Goal: Task Accomplishment & Management: Manage account settings

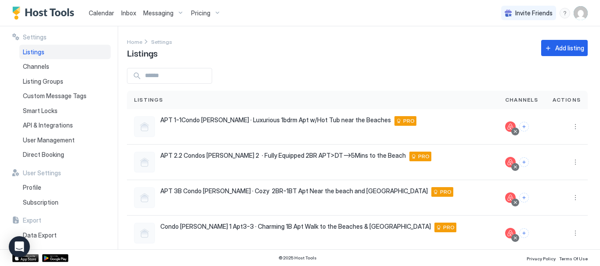
click at [170, 12] on span "Messaging" at bounding box center [158, 13] width 30 height 8
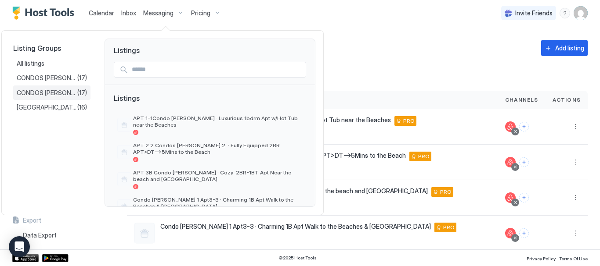
click at [81, 90] on div "CONDOS MARIE 2 (17)" at bounding box center [52, 93] width 70 height 8
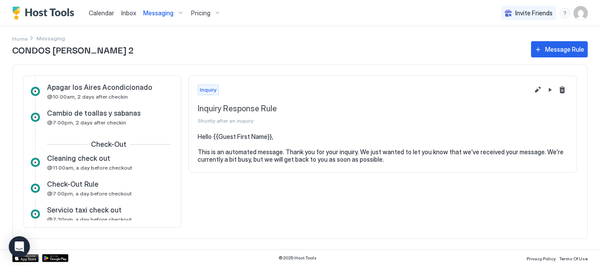
scroll to position [220, 0]
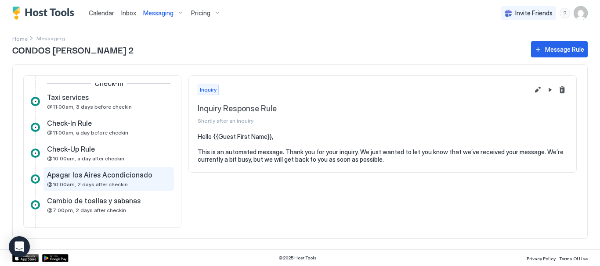
click at [112, 178] on span "Apagar los Aires Acondicionado" at bounding box center [99, 175] width 105 height 9
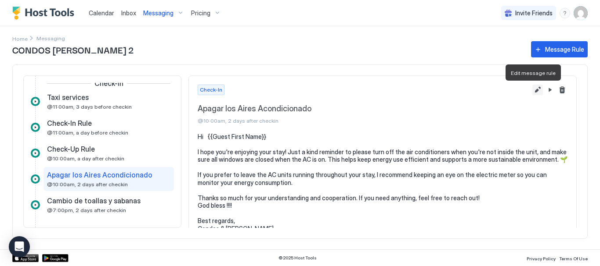
click at [532, 93] on button "Edit message rule" at bounding box center [537, 90] width 11 height 11
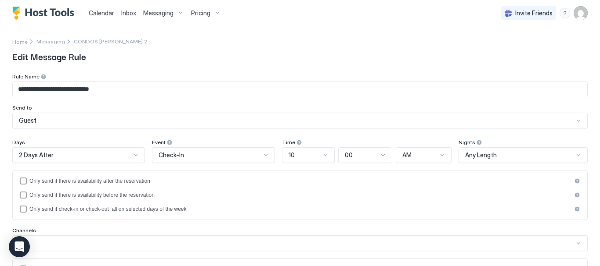
click at [507, 155] on div "Any Length" at bounding box center [523, 156] width 130 height 16
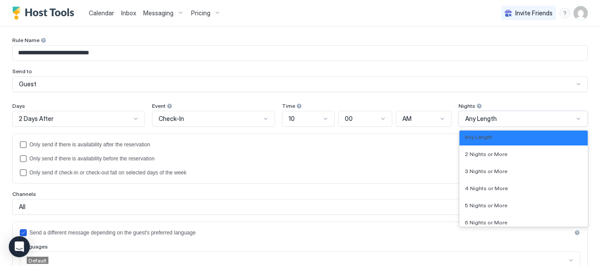
scroll to position [1052, 0]
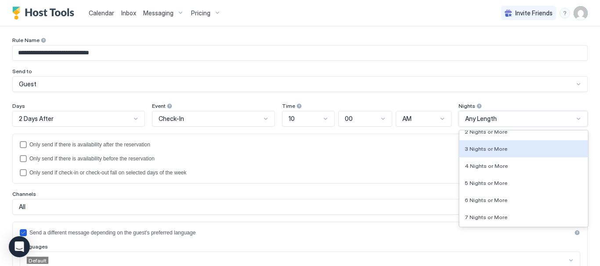
click at [498, 151] on div "3 Nights or More" at bounding box center [523, 149] width 118 height 7
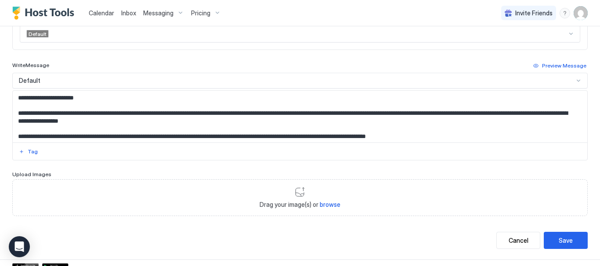
scroll to position [273, 0]
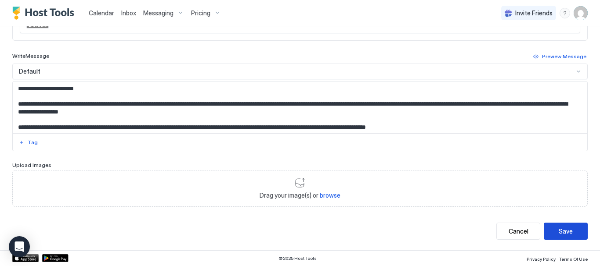
click at [558, 230] on div "Save" at bounding box center [565, 231] width 14 height 9
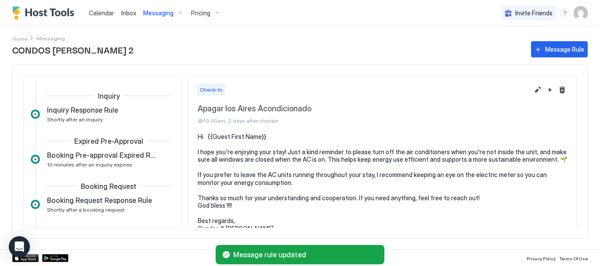
scroll to position [228, 0]
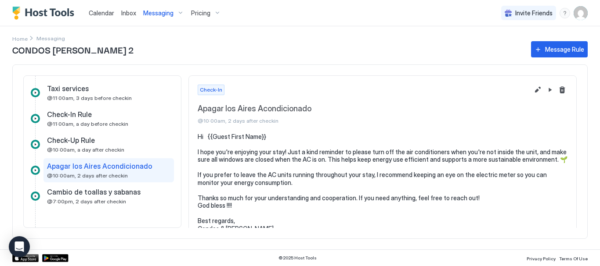
click at [177, 13] on div "Messaging" at bounding box center [164, 13] width 48 height 15
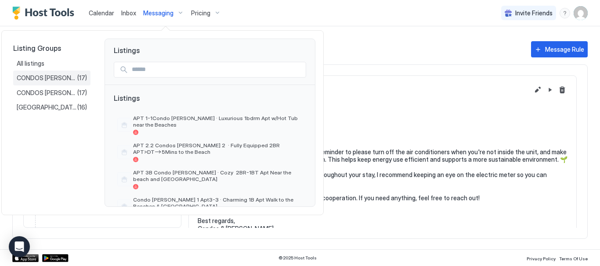
click at [66, 79] on span "CONDOS MARIE 1" at bounding box center [47, 78] width 61 height 8
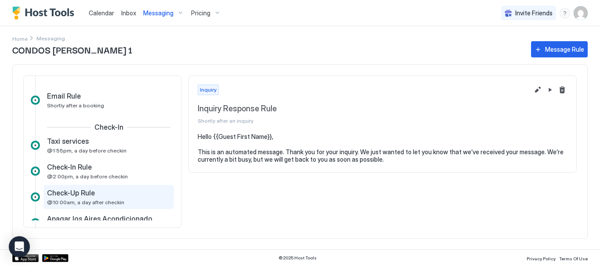
scroll to position [220, 0]
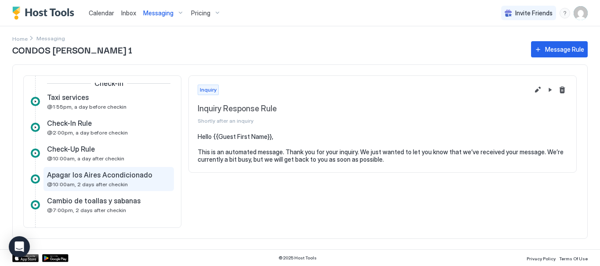
click at [98, 176] on span "Apagar los Aires Acondicionado" at bounding box center [99, 175] width 105 height 9
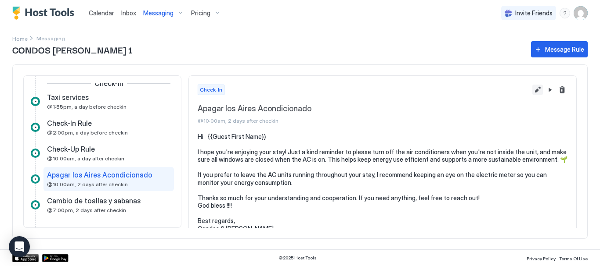
click at [532, 91] on button "Edit message rule" at bounding box center [537, 90] width 11 height 11
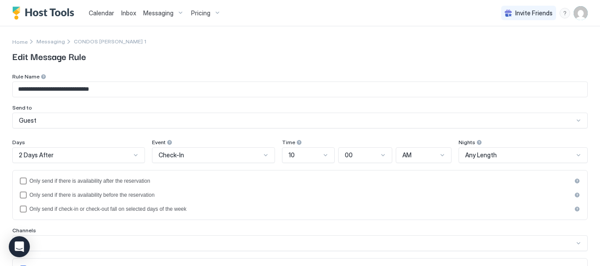
click at [527, 156] on div "Any Length" at bounding box center [523, 156] width 130 height 16
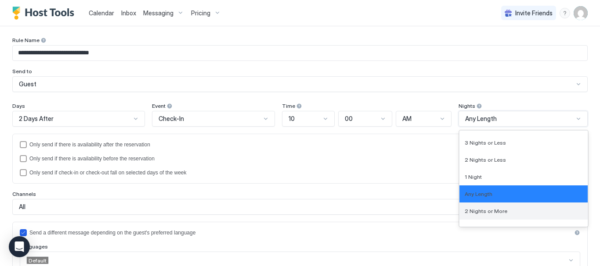
scroll to position [930, 0]
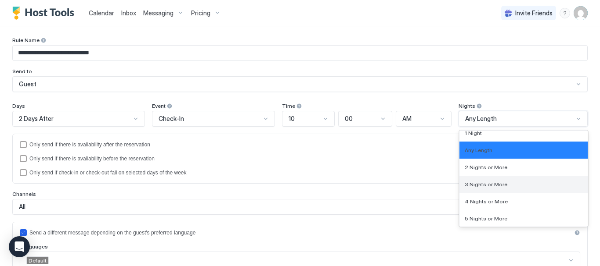
click at [487, 184] on span "3 Nights or More" at bounding box center [485, 184] width 43 height 7
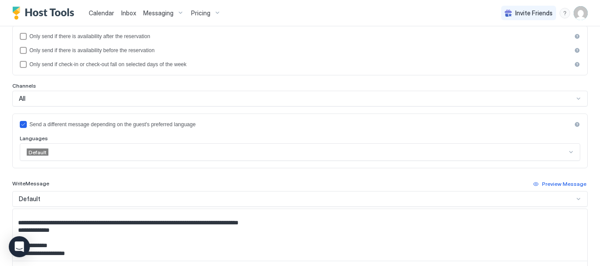
scroll to position [273, 0]
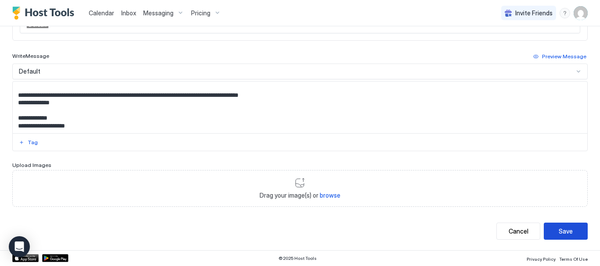
click at [567, 236] on button "Save" at bounding box center [565, 231] width 44 height 17
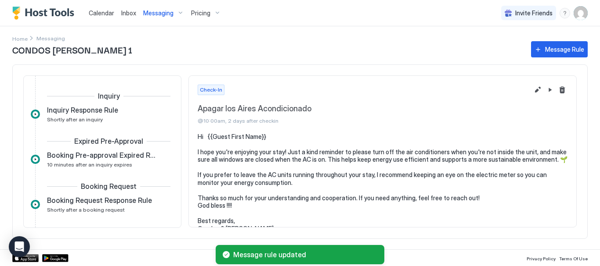
scroll to position [228, 0]
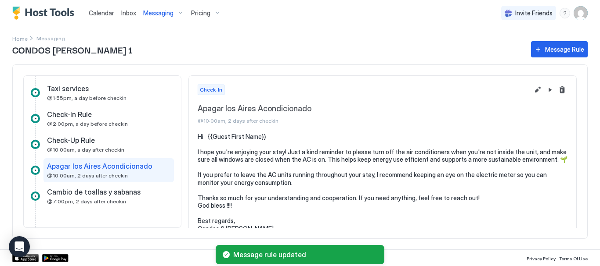
click at [176, 14] on div "Messaging" at bounding box center [164, 13] width 48 height 15
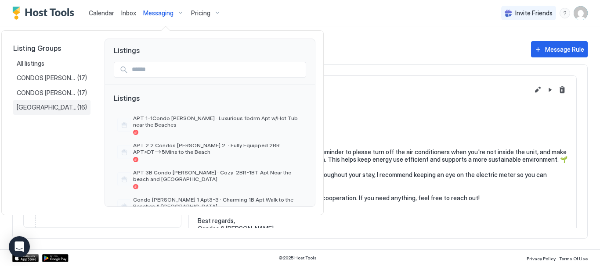
click at [51, 108] on span "VILLA CHOCO" at bounding box center [47, 108] width 61 height 8
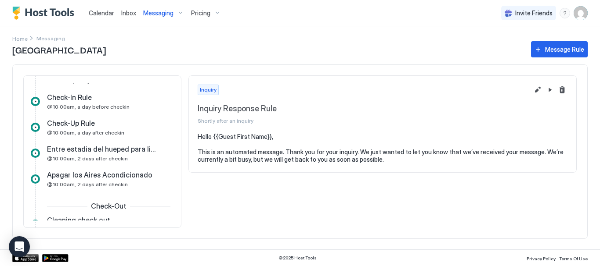
scroll to position [263, 0]
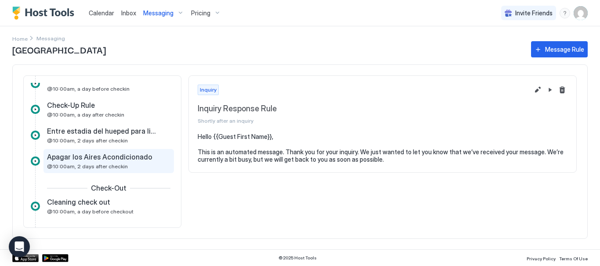
click at [103, 164] on span "@10:00am, 2 days after checkin" at bounding box center [87, 166] width 81 height 7
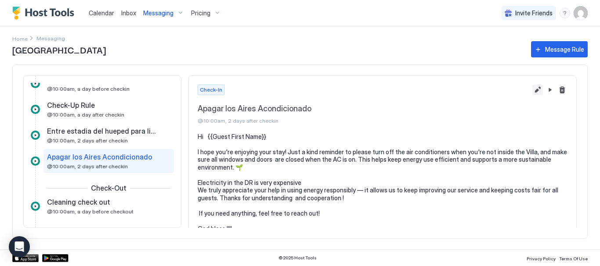
click at [532, 89] on button "Edit message rule" at bounding box center [537, 90] width 11 height 11
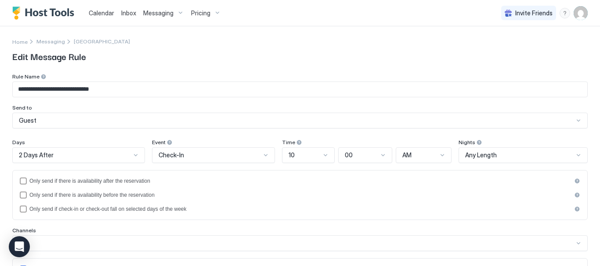
click at [523, 153] on div "Any Length" at bounding box center [523, 156] width 130 height 16
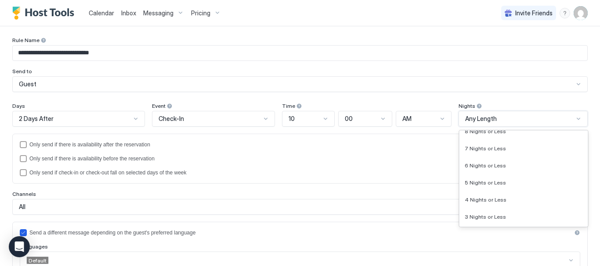
scroll to position [933, 0]
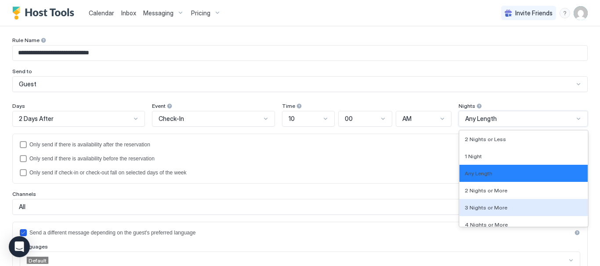
click at [486, 205] on span "3 Nights or More" at bounding box center [485, 208] width 43 height 7
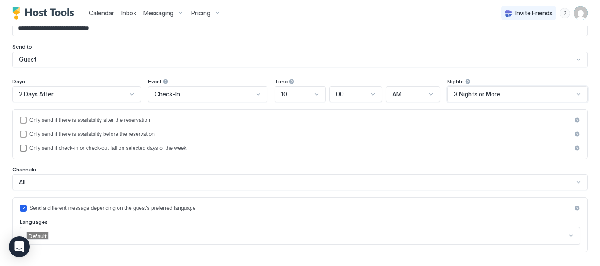
scroll to position [80, 0]
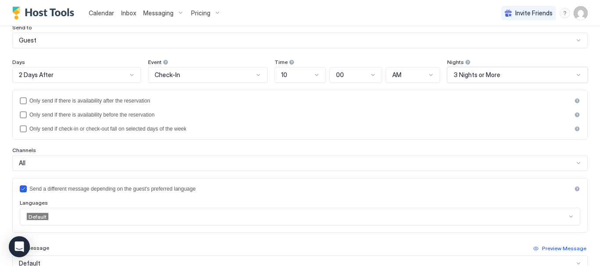
click at [483, 75] on span "3 Nights or More" at bounding box center [477, 75] width 47 height 8
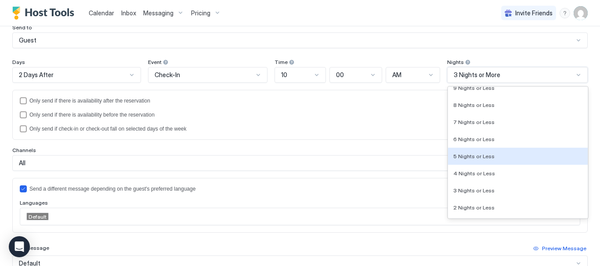
scroll to position [789, 0]
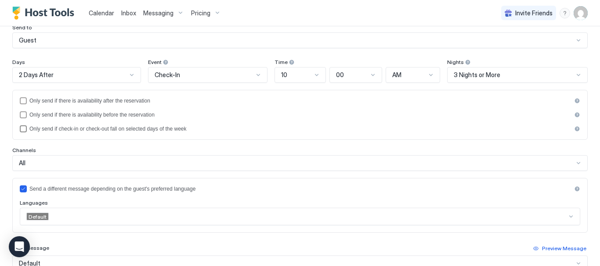
click at [394, 126] on div "Only send if check-in or check-out fall on selected days of the week" at bounding box center [300, 129] width 542 height 6
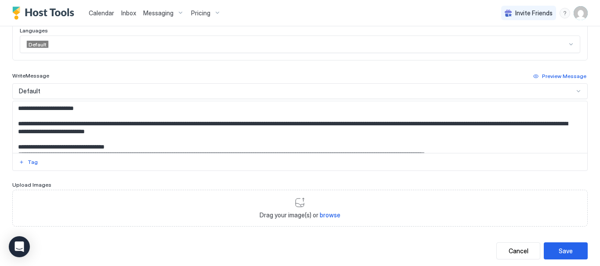
scroll to position [304, 0]
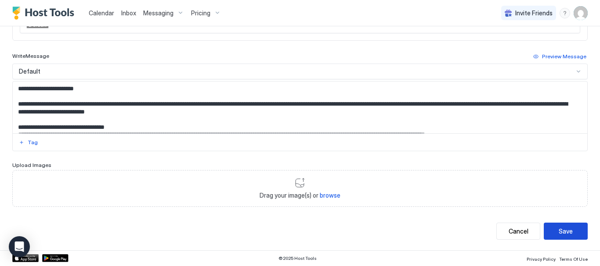
click at [563, 232] on div "Save" at bounding box center [565, 231] width 14 height 9
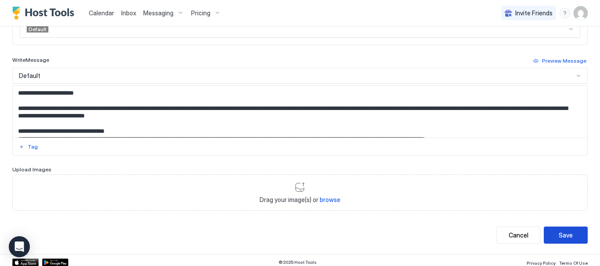
scroll to position [308, 0]
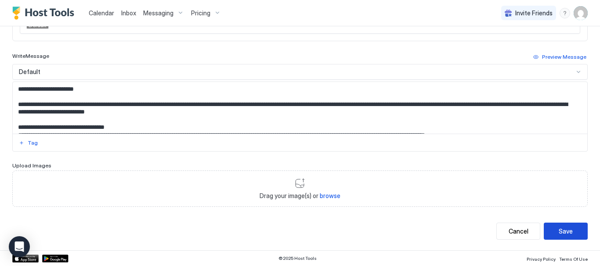
click at [561, 234] on div "Save" at bounding box center [565, 231] width 14 height 9
click at [566, 230] on button "Save" at bounding box center [565, 231] width 44 height 17
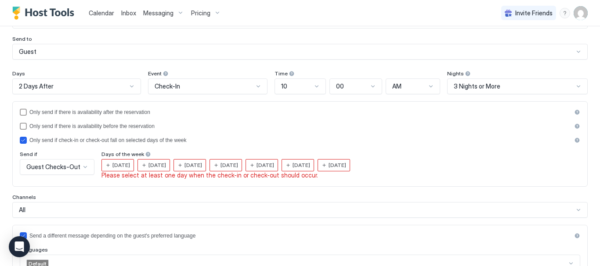
scroll to position [44, 0]
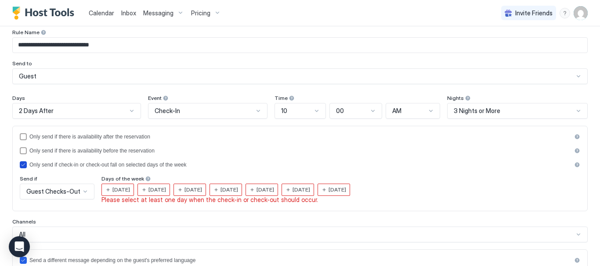
click at [22, 169] on div "Only send if there is availability after the reservation Only send if there is …" at bounding box center [300, 168] width 560 height 71
click at [25, 164] on icon "isLimited" at bounding box center [24, 165] width 4 height 3
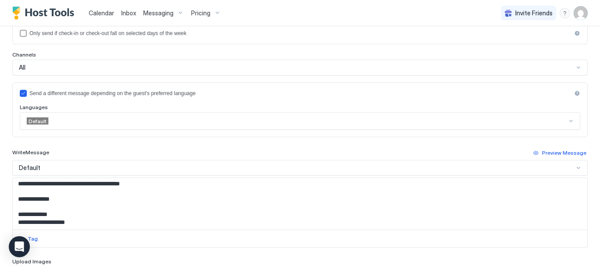
scroll to position [273, 0]
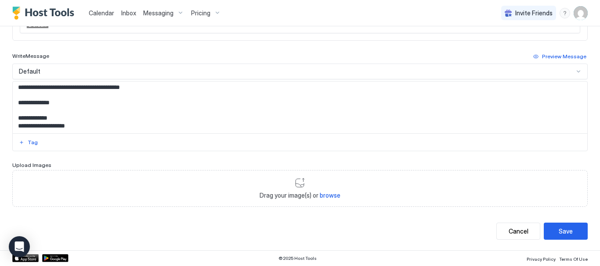
click at [570, 233] on button "Save" at bounding box center [565, 231] width 44 height 17
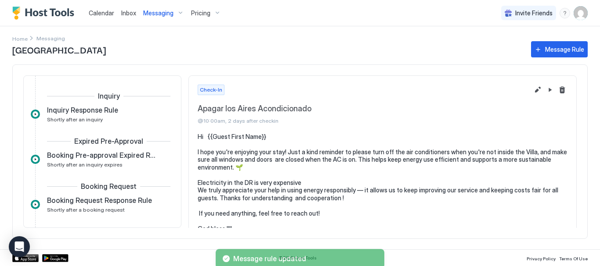
scroll to position [228, 0]
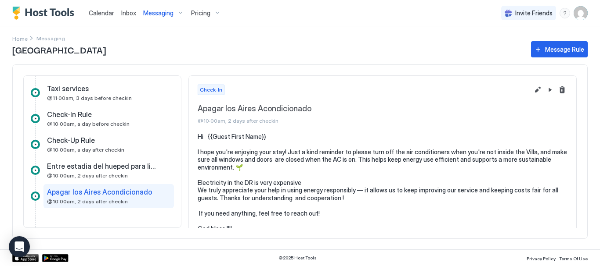
click at [50, 15] on img "Host Tools Logo" at bounding box center [45, 13] width 66 height 13
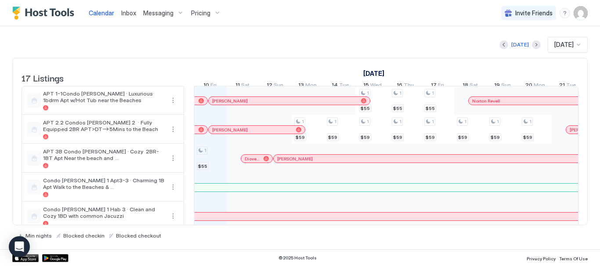
scroll to position [385, 0]
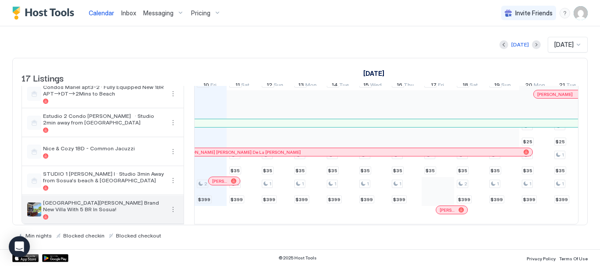
click at [174, 205] on button "More options" at bounding box center [173, 210] width 11 height 11
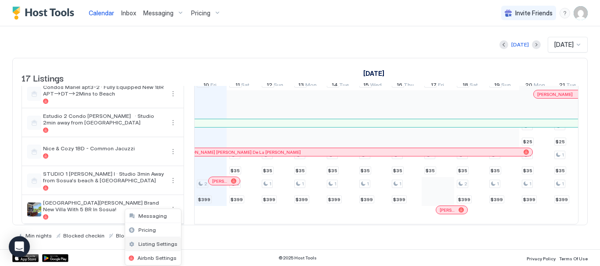
click at [159, 244] on span "Listing Settings" at bounding box center [157, 244] width 39 height 7
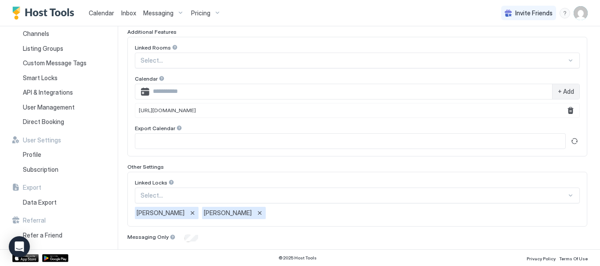
scroll to position [318, 0]
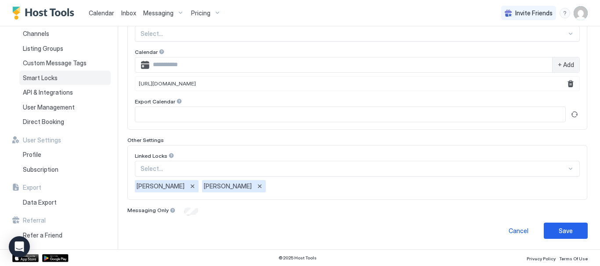
click at [44, 79] on span "Smart Locks" at bounding box center [40, 78] width 35 height 8
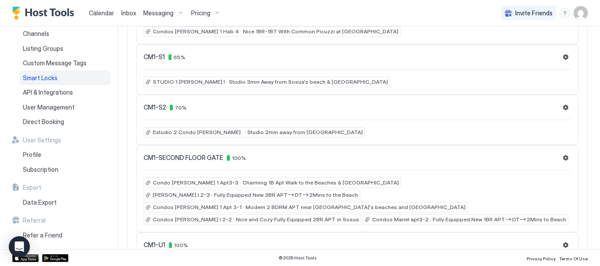
scroll to position [351, 0]
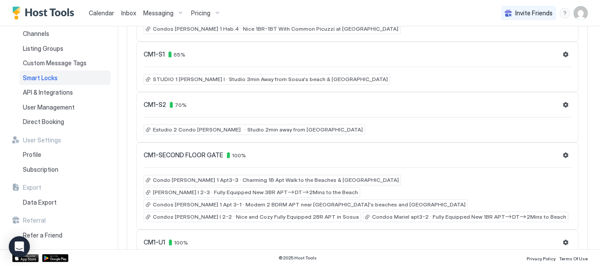
click at [177, 13] on div "Messaging" at bounding box center [164, 13] width 48 height 15
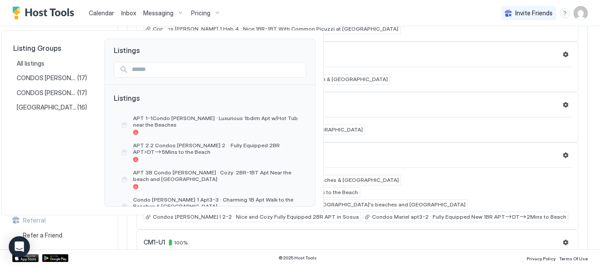
click at [107, 11] on div at bounding box center [300, 133] width 600 height 266
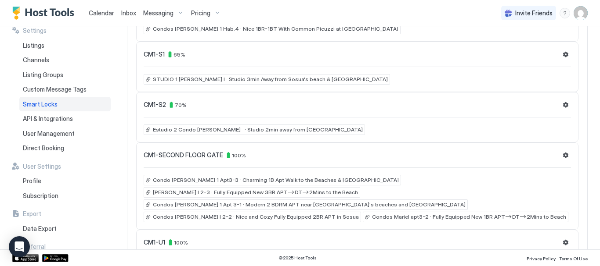
scroll to position [0, 0]
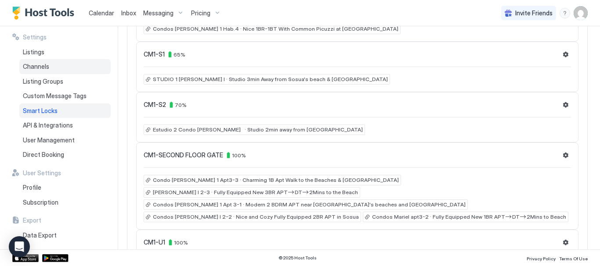
click at [37, 61] on div "Channels" at bounding box center [64, 66] width 91 height 15
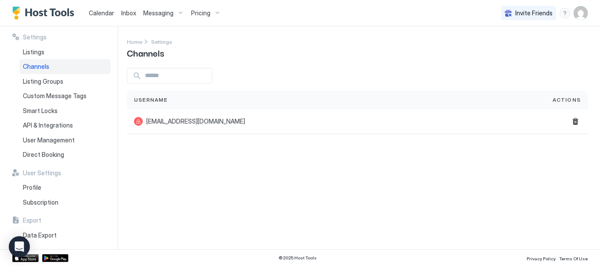
click at [178, 75] on input "Input Field" at bounding box center [176, 75] width 70 height 15
click at [571, 97] on span "Actions" at bounding box center [566, 100] width 28 height 8
click at [148, 74] on input "Input Field" at bounding box center [176, 75] width 70 height 15
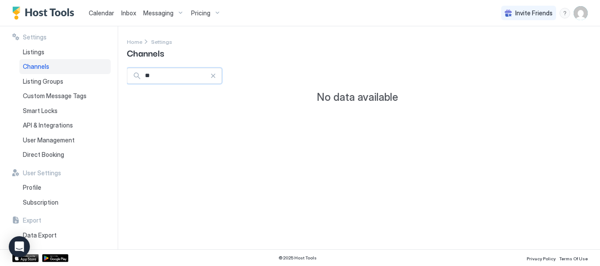
type input "*"
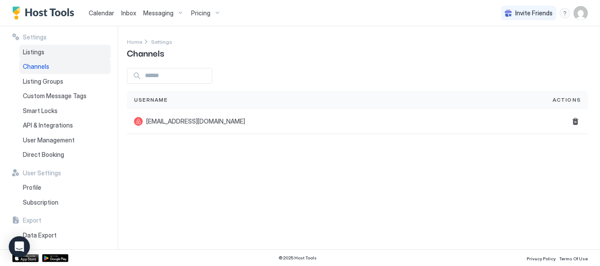
click at [56, 54] on div "Listings" at bounding box center [64, 52] width 91 height 15
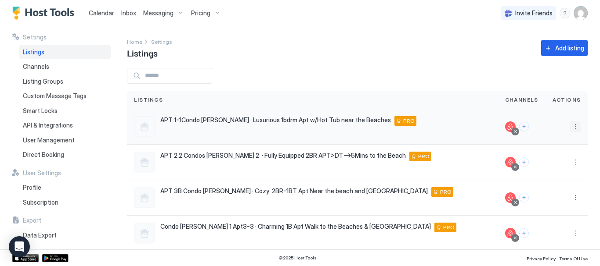
click at [570, 125] on button "More options" at bounding box center [575, 127] width 11 height 11
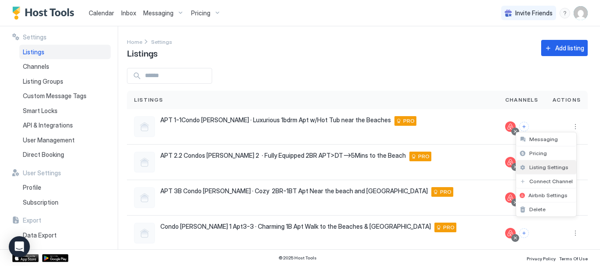
click at [558, 169] on span "Listing Settings" at bounding box center [548, 167] width 39 height 7
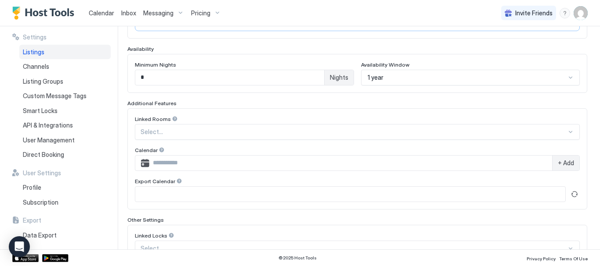
scroll to position [299, 0]
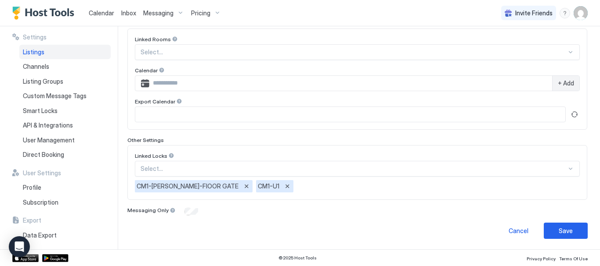
click at [162, 185] on span "CM1-FRIST-FlOOR GATE" at bounding box center [188, 187] width 102 height 8
click at [181, 168] on div "Select..." at bounding box center [357, 169] width 445 height 16
click at [564, 168] on div "Select..." at bounding box center [357, 169] width 445 height 16
click at [290, 177] on div "Select... CM1-FRIST-FlOOR GATE CM1-U1" at bounding box center [357, 177] width 445 height 32
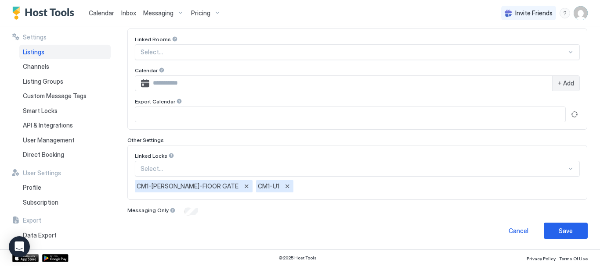
click at [300, 167] on div "Select..." at bounding box center [357, 169] width 445 height 16
click at [301, 167] on div "Select..." at bounding box center [357, 169] width 445 height 16
click at [565, 167] on div "Select..." at bounding box center [357, 169] width 445 height 16
click at [208, 168] on div "Select..." at bounding box center [357, 169] width 445 height 16
click at [565, 180] on div "CM1-FRIST-FlOOR GATE CM1-U1" at bounding box center [357, 186] width 445 height 12
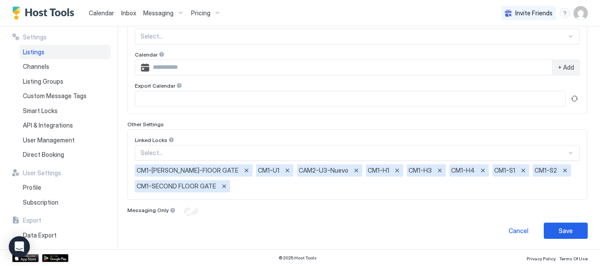
scroll to position [271, 0]
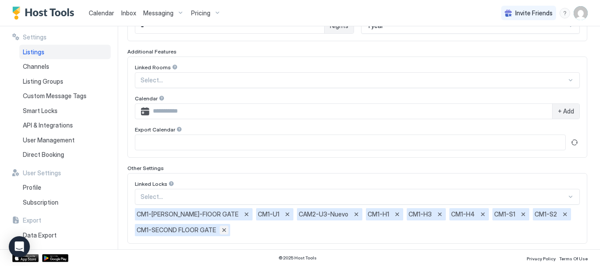
click at [224, 230] on button "Remove" at bounding box center [224, 230] width 9 height 9
click at [560, 214] on button "Remove" at bounding box center [564, 214] width 9 height 9
click at [518, 212] on button "Remove" at bounding box center [522, 214] width 9 height 9
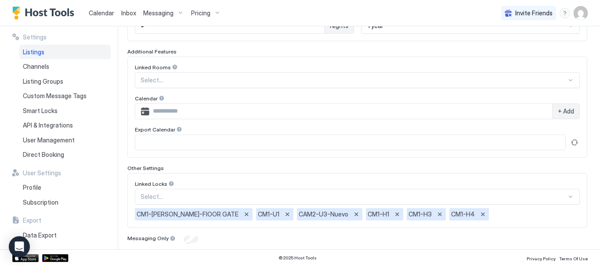
click at [486, 215] on div "CM1-FRIST-FlOOR GATE CM1-U1 CAM2-U3-Nuevo CM1-H1 CM1-H3 CM1-H4" at bounding box center [357, 215] width 445 height 12
click at [484, 218] on div "CM1-FRIST-FlOOR GATE CM1-U1 CAM2-U3-Nuevo CM1-H1 CM1-H3 CM1-H4" at bounding box center [357, 215] width 445 height 12
click at [486, 216] on div "CM1-FRIST-FlOOR GATE CM1-U1 CAM2-U3-Nuevo CM1-H1 CM1-H3 CM1-H4" at bounding box center [357, 215] width 445 height 12
click at [449, 218] on div "CM1-H4" at bounding box center [469, 215] width 40 height 12
click at [478, 214] on button "Remove" at bounding box center [482, 214] width 9 height 9
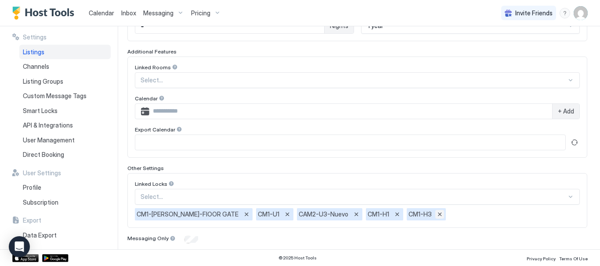
click at [435, 214] on button "Remove" at bounding box center [439, 214] width 9 height 9
click at [367, 215] on div "CM1-H1" at bounding box center [384, 215] width 37 height 12
click at [392, 212] on button "Remove" at bounding box center [396, 214] width 9 height 9
click at [352, 216] on button "Remove" at bounding box center [356, 214] width 9 height 9
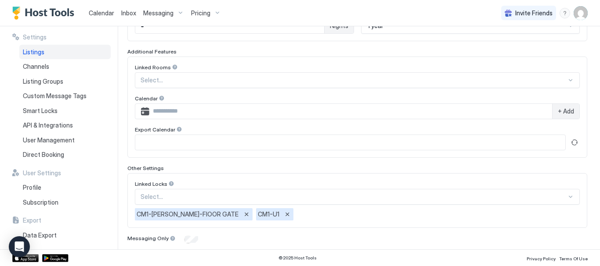
click at [563, 196] on div "Select..." at bounding box center [357, 197] width 445 height 16
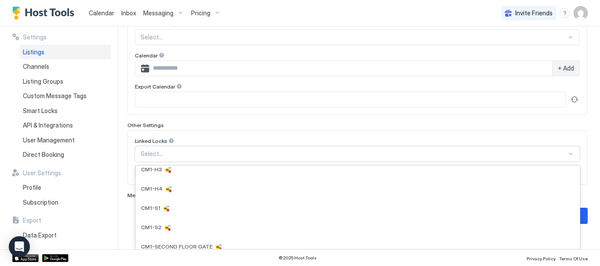
scroll to position [0, 0]
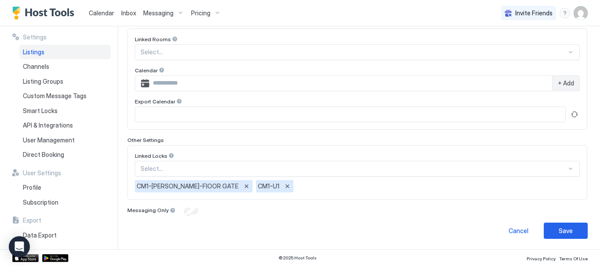
click at [579, 150] on div "Linked Locks Select... CM1-FRIST-FlOOR GATE CM1-U1" at bounding box center [357, 172] width 460 height 55
click at [49, 111] on span "Smart Locks" at bounding box center [40, 111] width 35 height 8
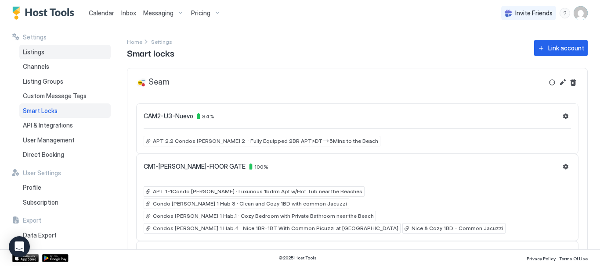
click at [45, 48] on div "Listings" at bounding box center [64, 52] width 91 height 15
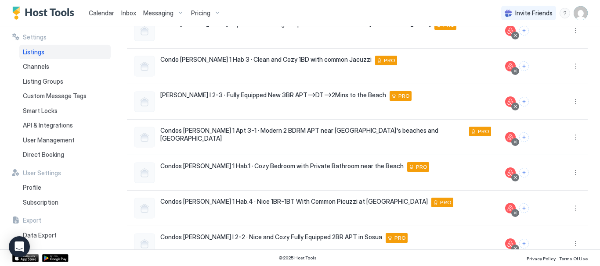
scroll to position [247, 0]
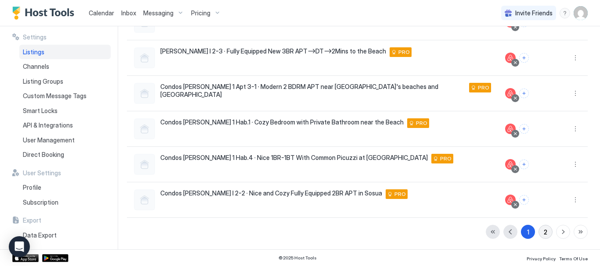
click at [543, 230] on div "2" at bounding box center [545, 232] width 4 height 9
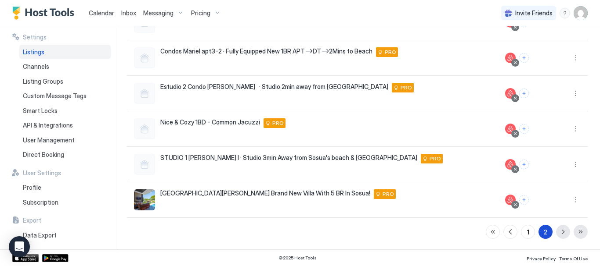
scroll to position [140, 0]
click at [570, 201] on button "More options" at bounding box center [575, 200] width 11 height 11
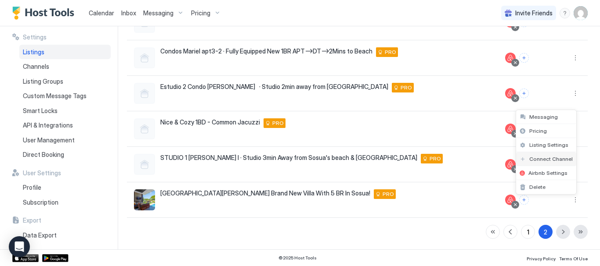
click at [552, 158] on span "Connect Channel" at bounding box center [550, 159] width 43 height 7
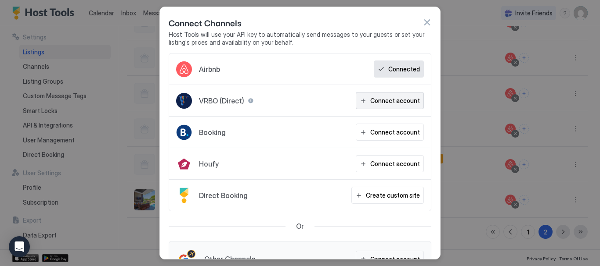
click at [393, 97] on div "Connect account" at bounding box center [395, 100] width 50 height 9
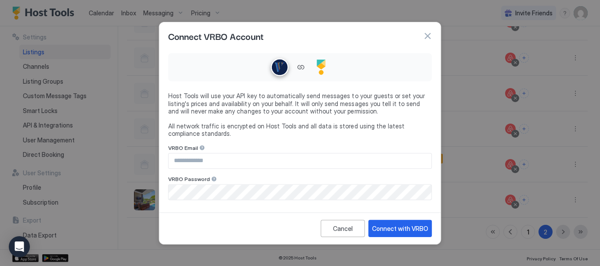
type input "**********"
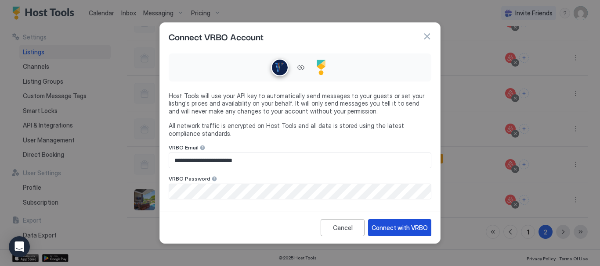
click at [421, 227] on div "Connect with VRBO" at bounding box center [399, 227] width 56 height 9
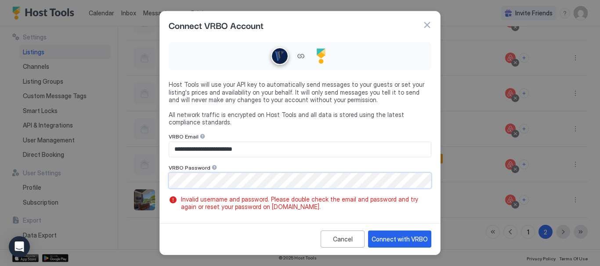
click at [160, 176] on div "**********" at bounding box center [300, 129] width 280 height 181
click at [421, 242] on button "Connect with VRBO" at bounding box center [399, 239] width 63 height 17
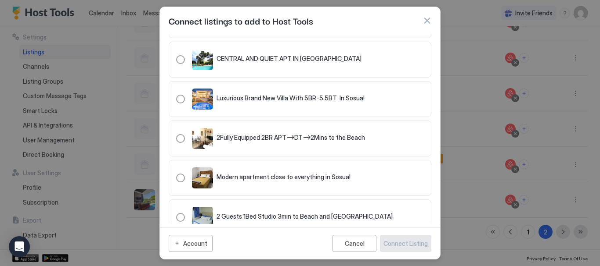
scroll to position [132, 0]
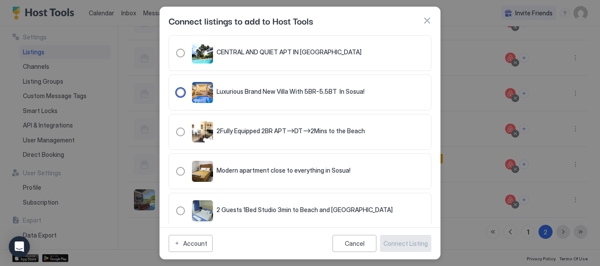
click at [364, 91] on div "Luxurious Brand New Villa With 5BR-5.5BT In Sosua!" at bounding box center [300, 92] width 248 height 21
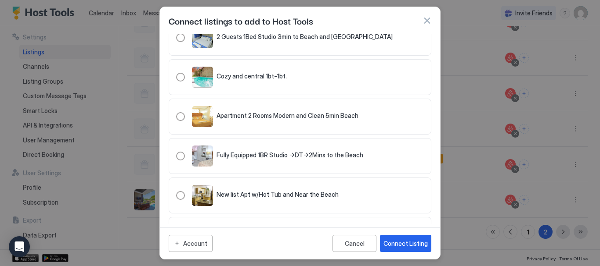
scroll to position [343, 0]
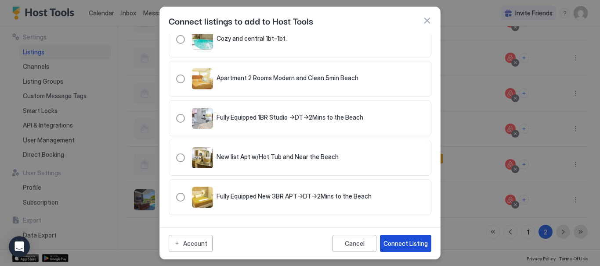
click at [418, 235] on button "Connect Listing" at bounding box center [405, 243] width 51 height 17
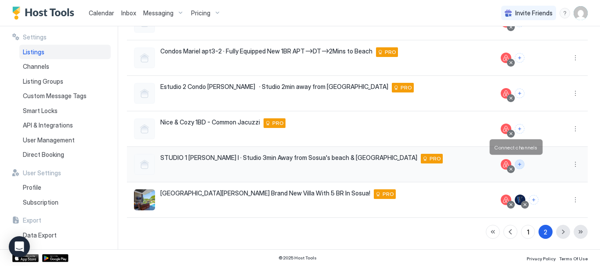
click at [516, 164] on button "Connect channels" at bounding box center [520, 165] width 10 height 10
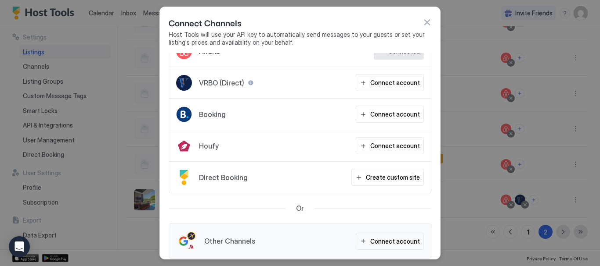
scroll to position [27, 0]
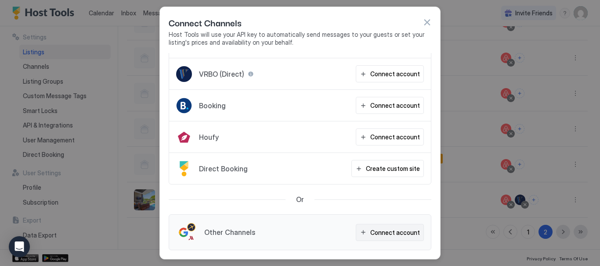
click at [374, 232] on div "Connect account" at bounding box center [395, 232] width 50 height 9
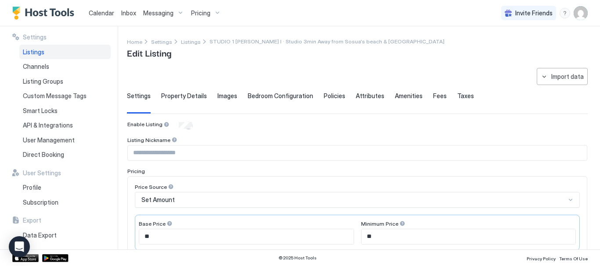
click at [110, 10] on span "Calendar" at bounding box center [101, 12] width 25 height 7
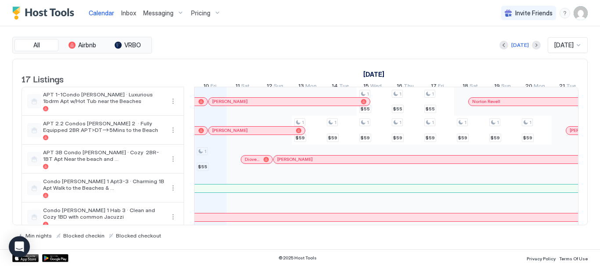
scroll to position [385, 0]
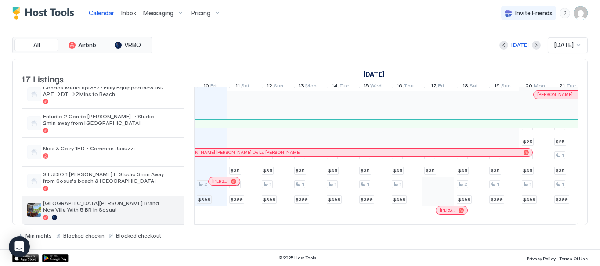
click at [104, 200] on span "[GEOGRAPHIC_DATA][PERSON_NAME] Brand New Villa With 5 BR In Sosua!" at bounding box center [103, 206] width 121 height 13
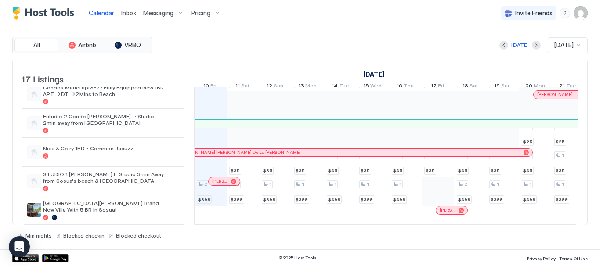
drag, startPoint x: 60, startPoint y: 202, endPoint x: 350, endPoint y: 225, distance: 291.1
click at [60, 202] on span "[GEOGRAPHIC_DATA][PERSON_NAME] Brand New Villa With 5 BR In Sosua!" at bounding box center [103, 206] width 121 height 13
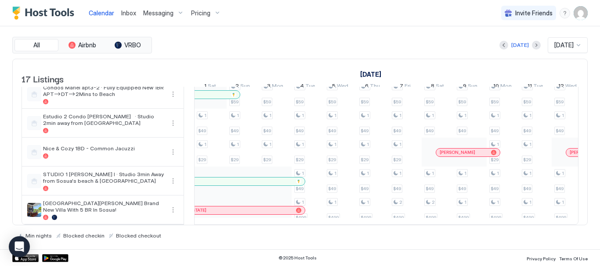
scroll to position [0, 553]
click at [217, 14] on div "Pricing" at bounding box center [205, 13] width 37 height 15
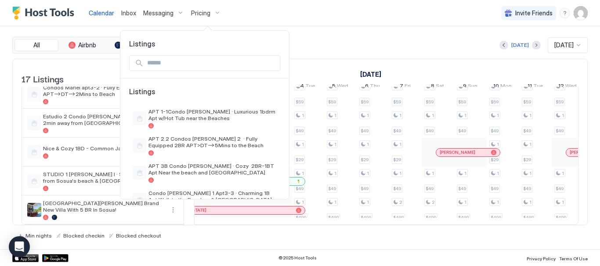
click at [195, 11] on div at bounding box center [300, 133] width 600 height 266
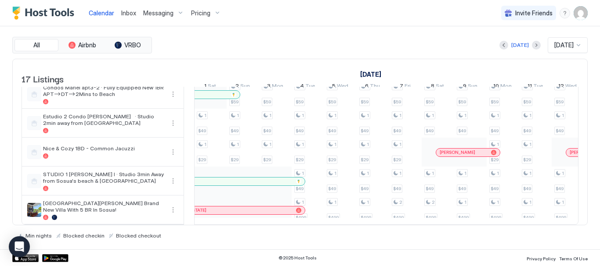
click at [195, 11] on span "Pricing" at bounding box center [200, 13] width 19 height 8
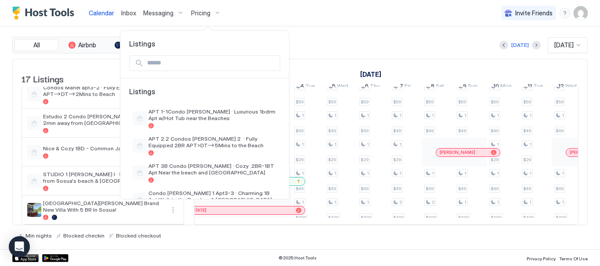
click at [218, 11] on div at bounding box center [300, 133] width 600 height 266
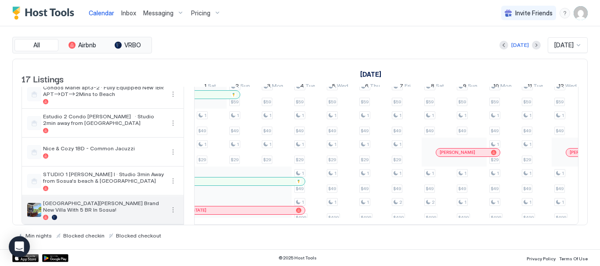
click at [175, 205] on button "More options" at bounding box center [173, 210] width 11 height 11
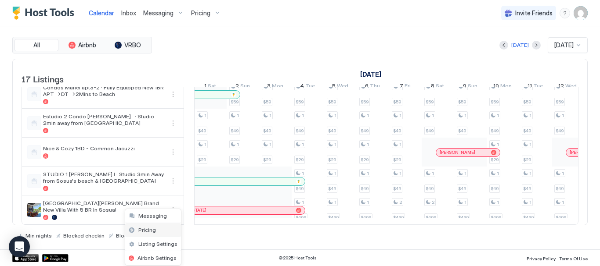
click at [151, 232] on span "Pricing" at bounding box center [147, 230] width 18 height 7
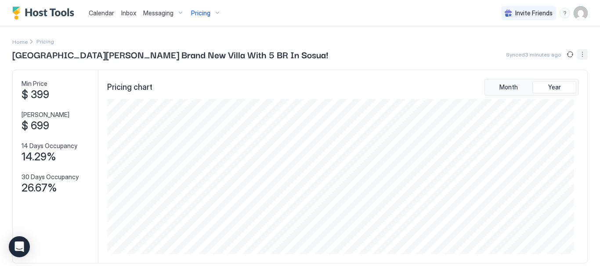
click at [577, 54] on button "More options" at bounding box center [582, 54] width 11 height 11
click at [296, 58] on div at bounding box center [300, 133] width 600 height 266
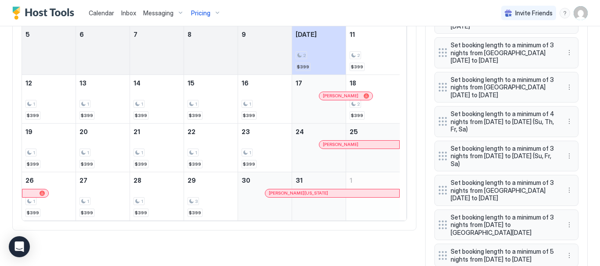
scroll to position [327, 0]
